Goal: Find contact information: Obtain details needed to contact an individual or organization

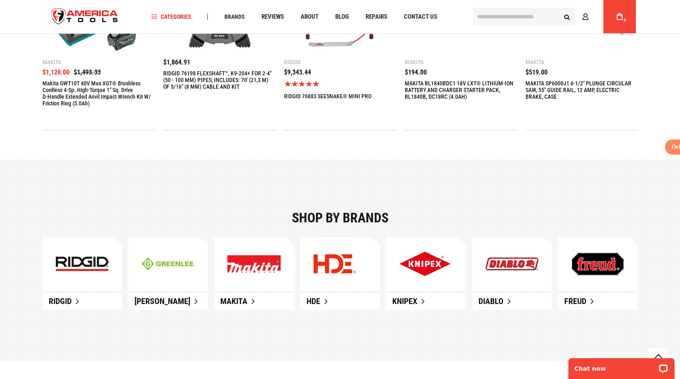
scroll to position [458, 0]
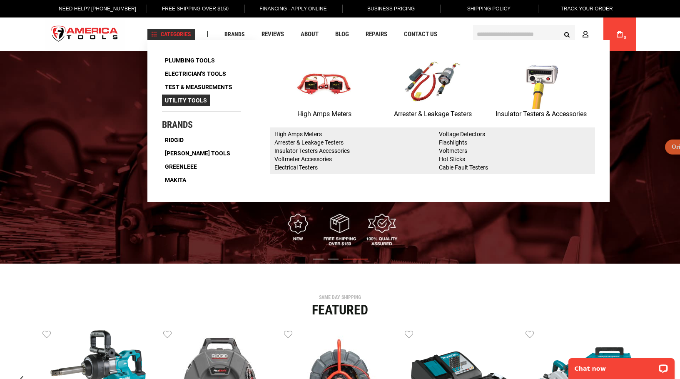
click at [193, 98] on span "Utility Tools" at bounding box center [186, 100] width 42 height 6
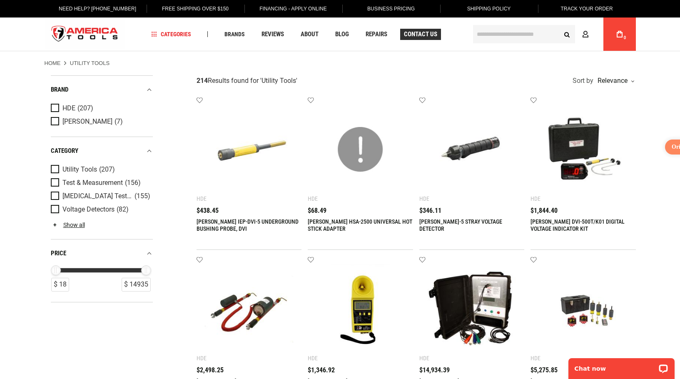
click at [419, 33] on span "Contact Us" at bounding box center [420, 34] width 33 height 6
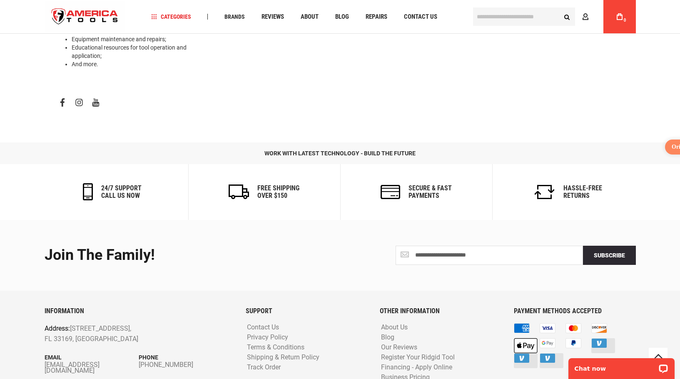
scroll to position [410, 0]
